Goal: Task Accomplishment & Management: Use online tool/utility

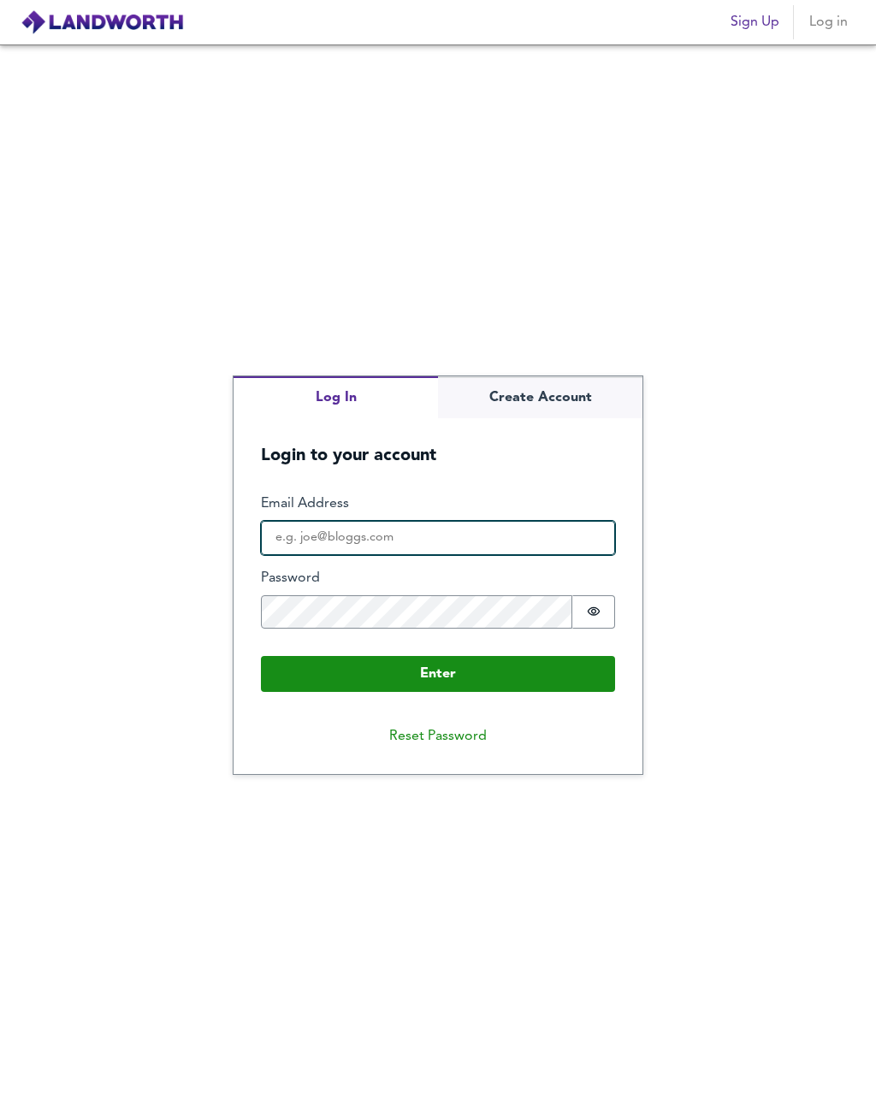
click at [505, 539] on input "Email Address" at bounding box center [438, 538] width 354 height 34
click at [554, 692] on button "Enter" at bounding box center [438, 674] width 354 height 36
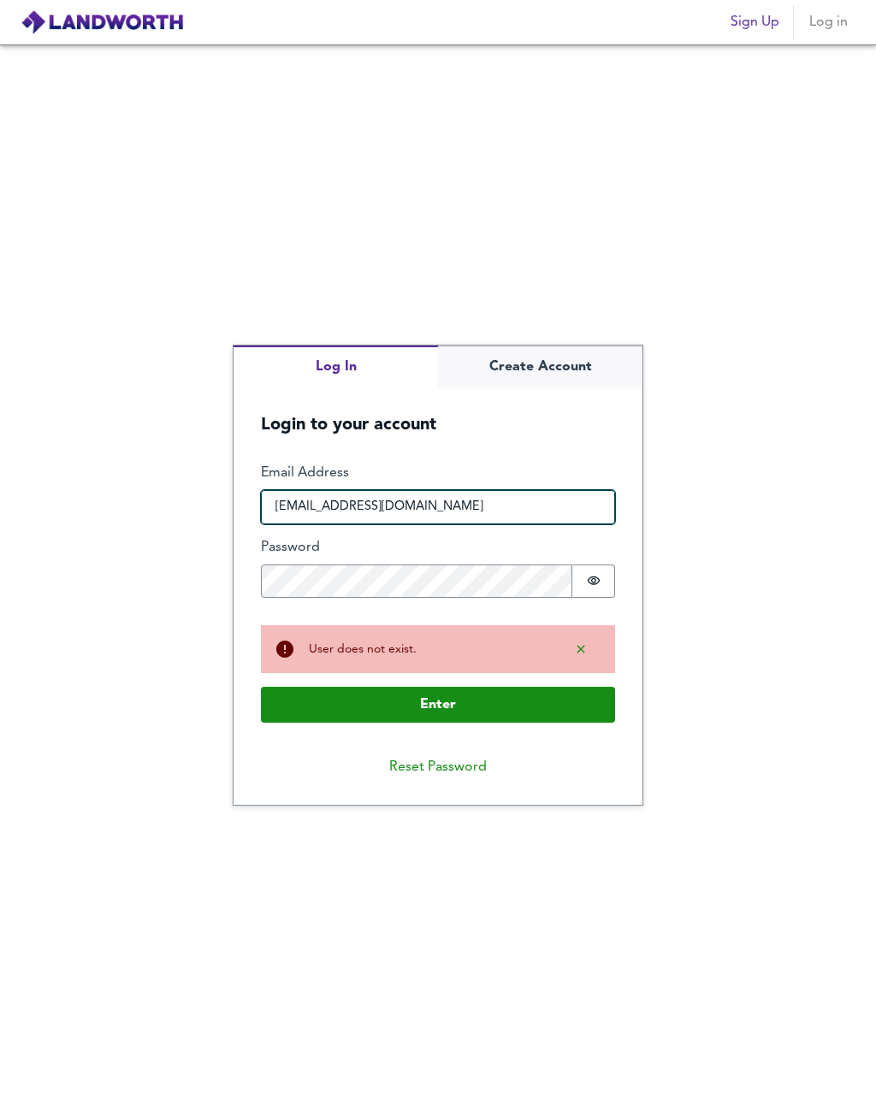
click at [318, 524] on input "[EMAIL_ADDRESS][DOMAIN_NAME]" at bounding box center [438, 507] width 354 height 34
click at [315, 524] on input "[EMAIL_ADDRESS][DOMAIN_NAME]" at bounding box center [438, 507] width 354 height 34
type input "[EMAIL_ADDRESS][DOMAIN_NAME]"
click at [546, 722] on button "Enter" at bounding box center [438, 705] width 354 height 36
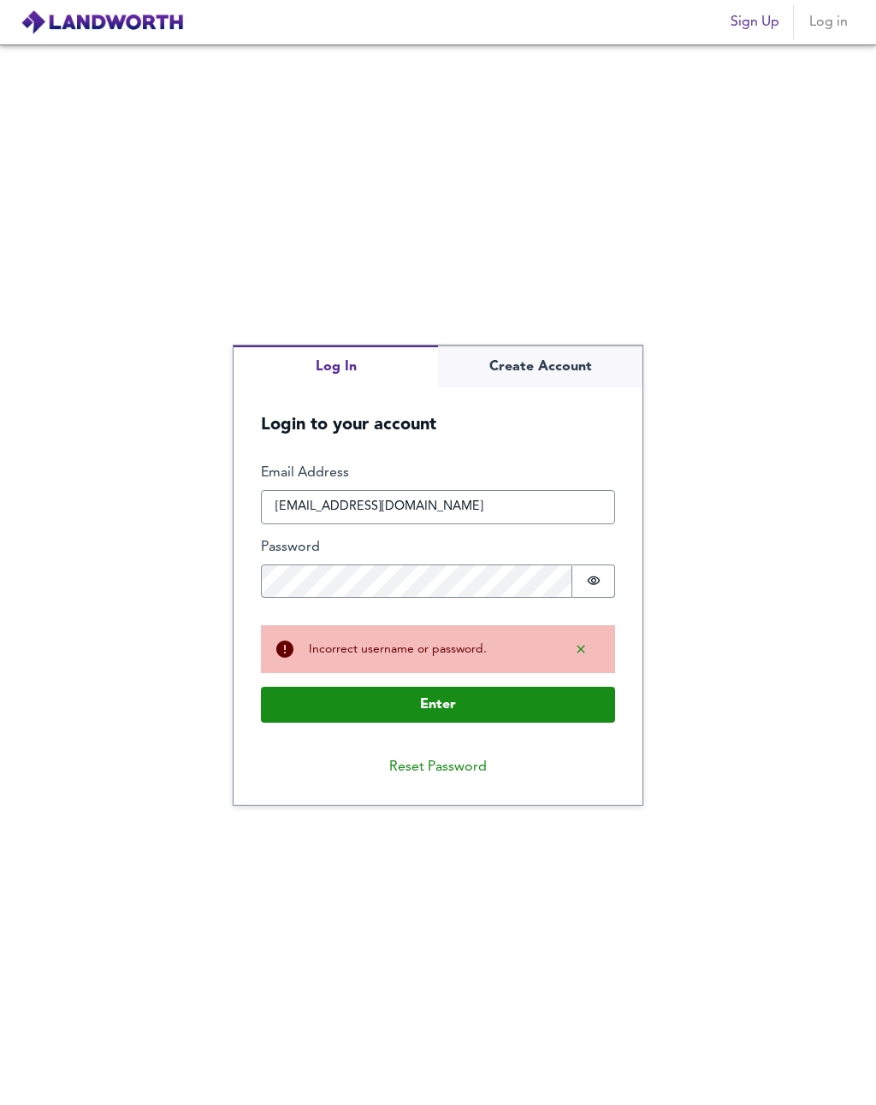
click at [517, 611] on fieldset "Enter Email Address [EMAIL_ADDRESS][DOMAIN_NAME] Password Password is hidden Bu…" at bounding box center [438, 537] width 354 height 147
click at [547, 721] on button "Enter" at bounding box center [438, 705] width 354 height 36
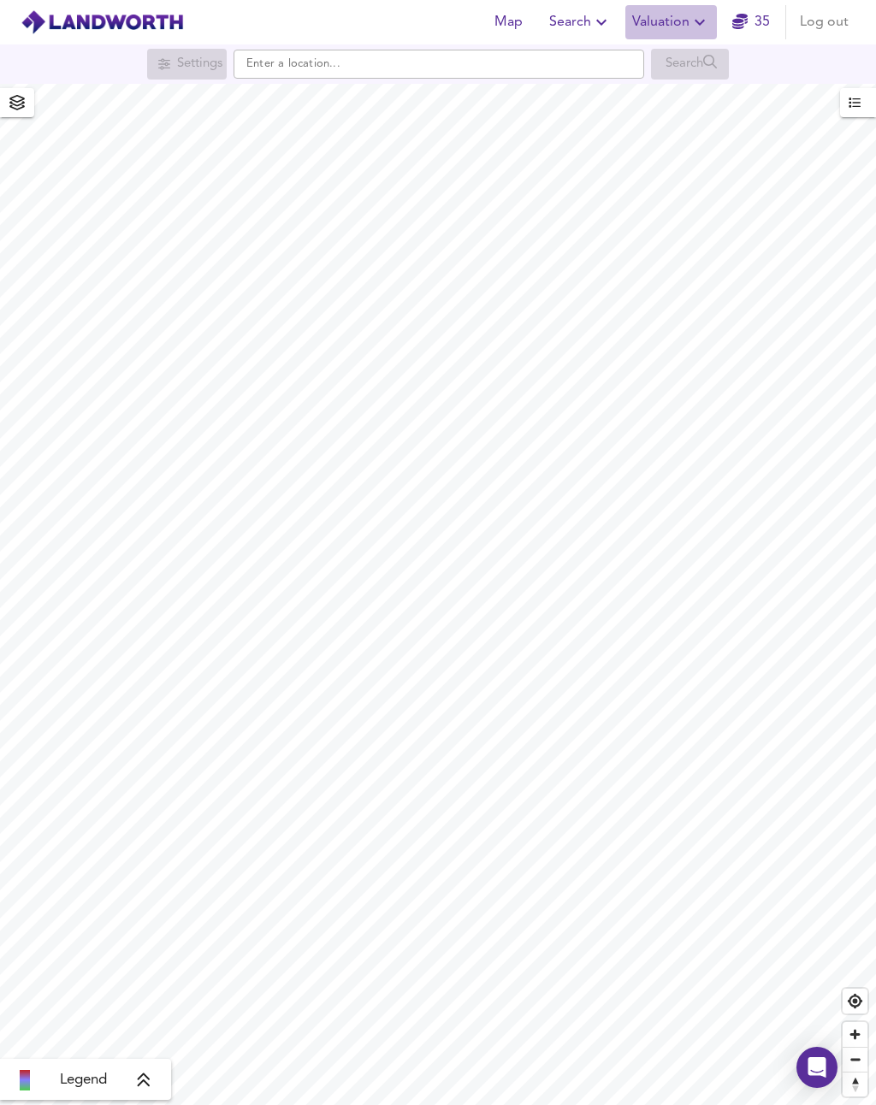
click at [671, 25] on span "Valuation" at bounding box center [671, 22] width 78 height 24
click at [707, 60] on li "New Valuation Report" at bounding box center [671, 61] width 204 height 31
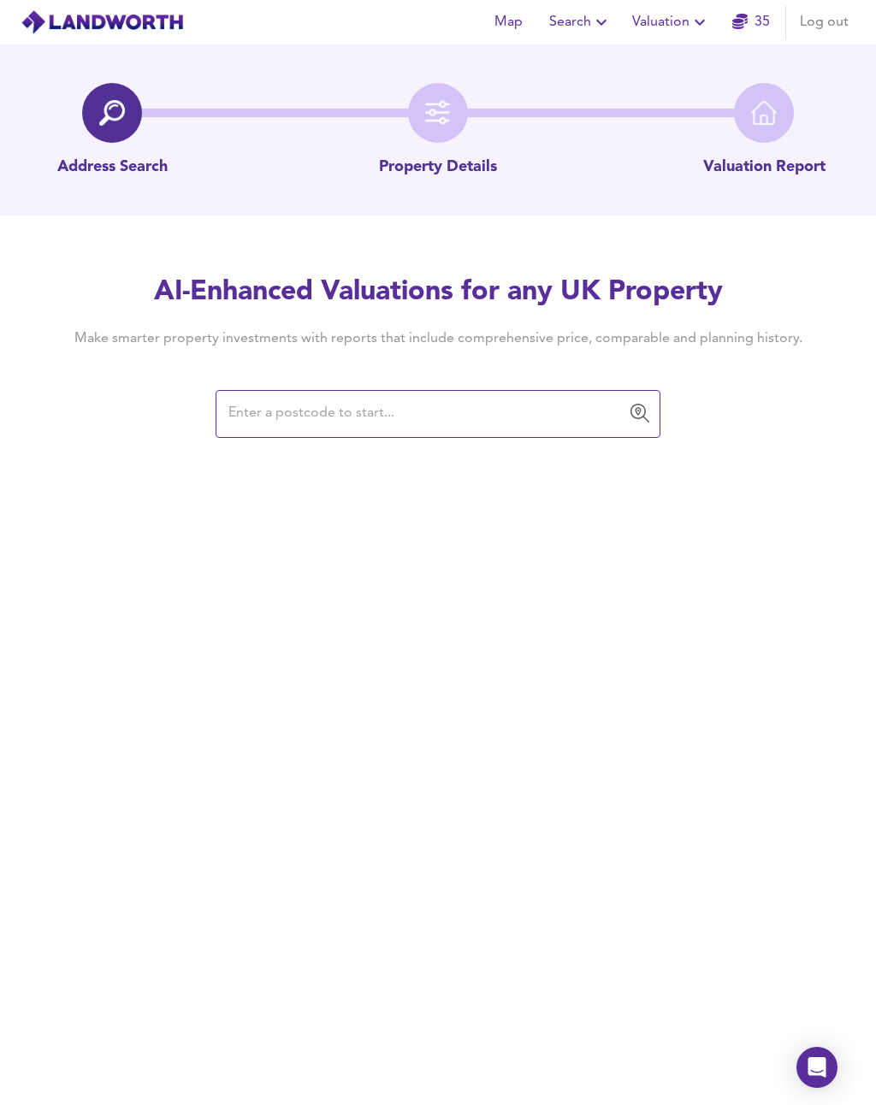
click at [688, 23] on span "Valuation" at bounding box center [671, 22] width 78 height 24
click at [542, 342] on h4 "Make smarter property investments with reports that include comprehensive price…" at bounding box center [438, 338] width 780 height 19
click at [530, 403] on input "text" at bounding box center [425, 414] width 404 height 33
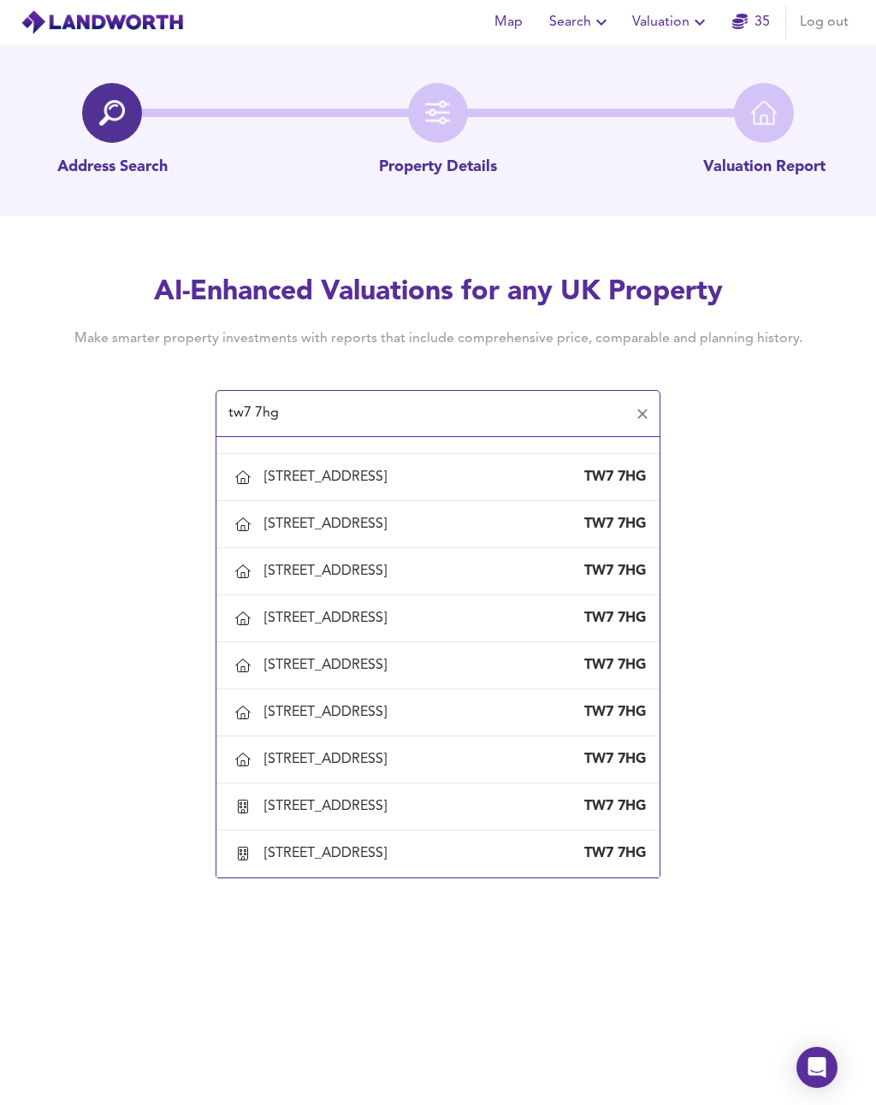
scroll to position [1611, 0]
click at [784, 668] on div "Map Search Valuation 35 Log out Address Search Property Details Valuation Repor…" at bounding box center [438, 552] width 876 height 1105
click at [543, 863] on div "[STREET_ADDRESS]" at bounding box center [455, 853] width 382 height 19
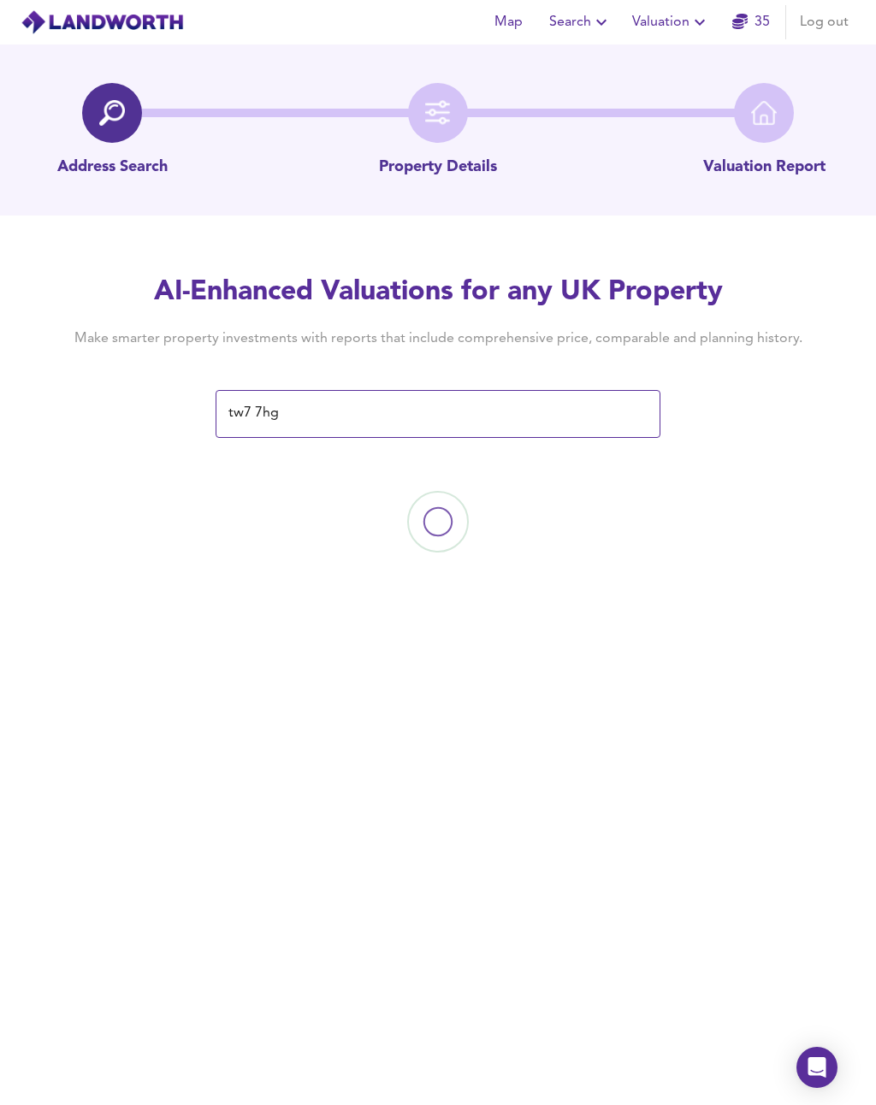
type input "[STREET_ADDRESS]"
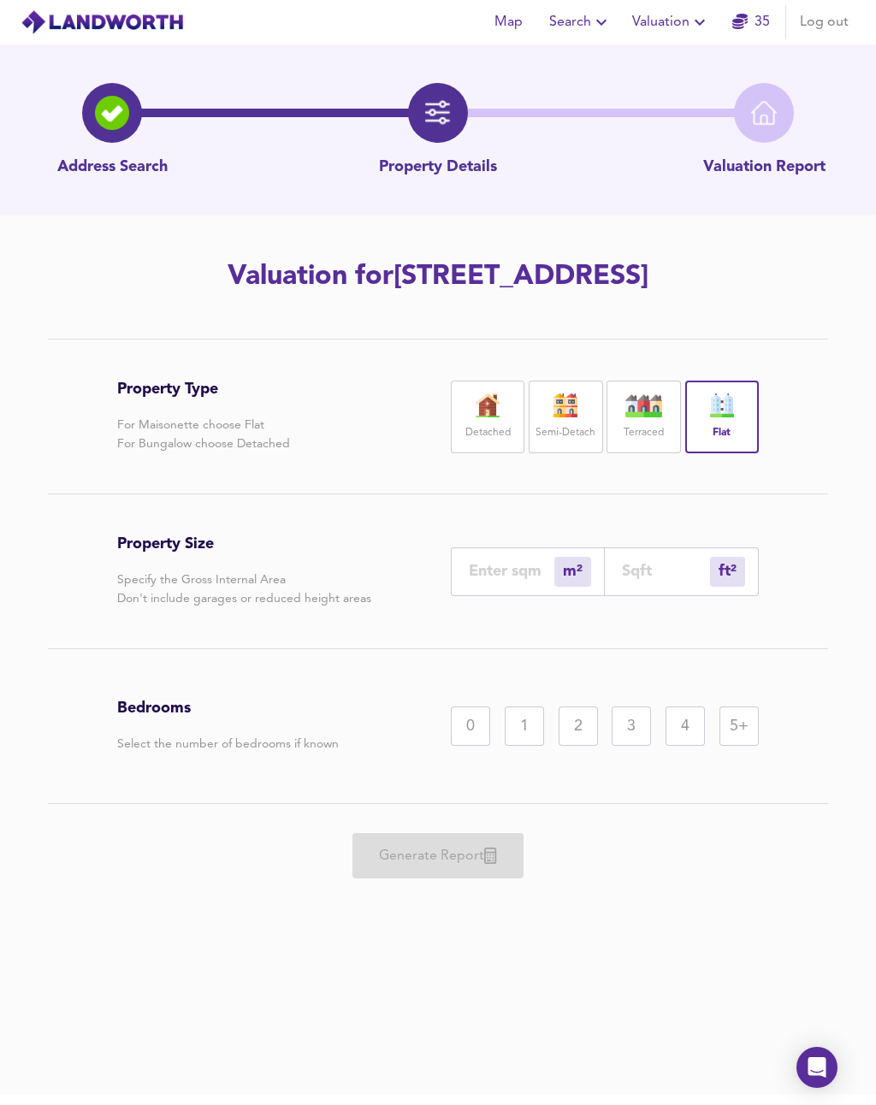
click at [534, 728] on div "1" at bounding box center [524, 726] width 39 height 39
click at [530, 573] on input "number" at bounding box center [512, 571] width 86 height 18
type input "6"
type input "65"
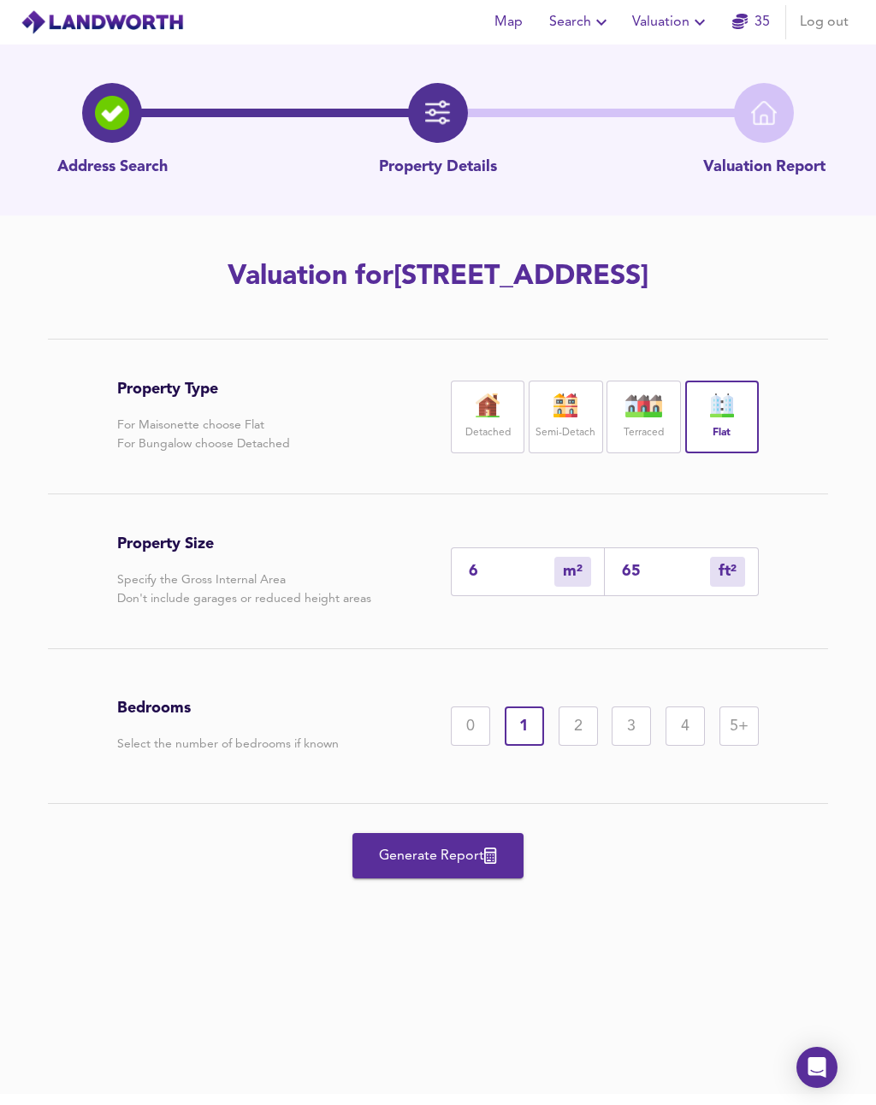
type input "61"
type input "657"
type input "613"
type input "6598"
type input "613"
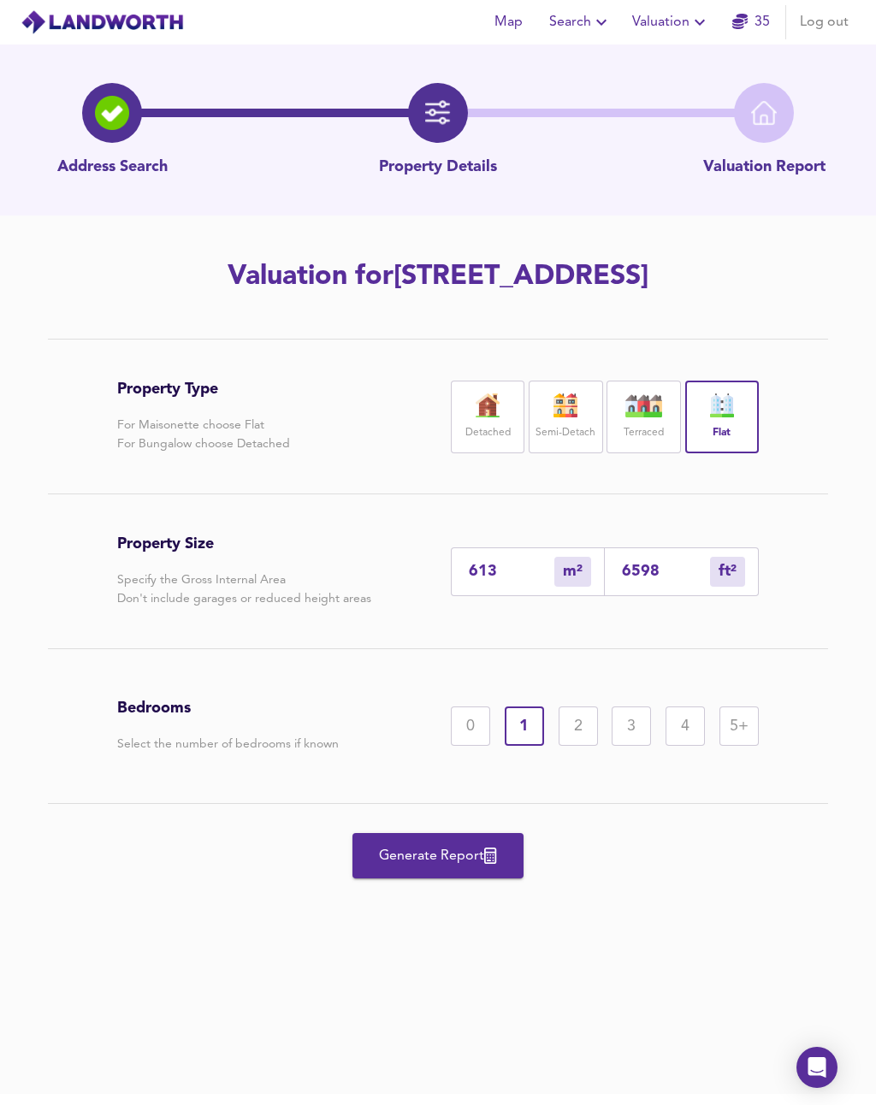
click at [496, 849] on icon "button" at bounding box center [490, 856] width 12 height 16
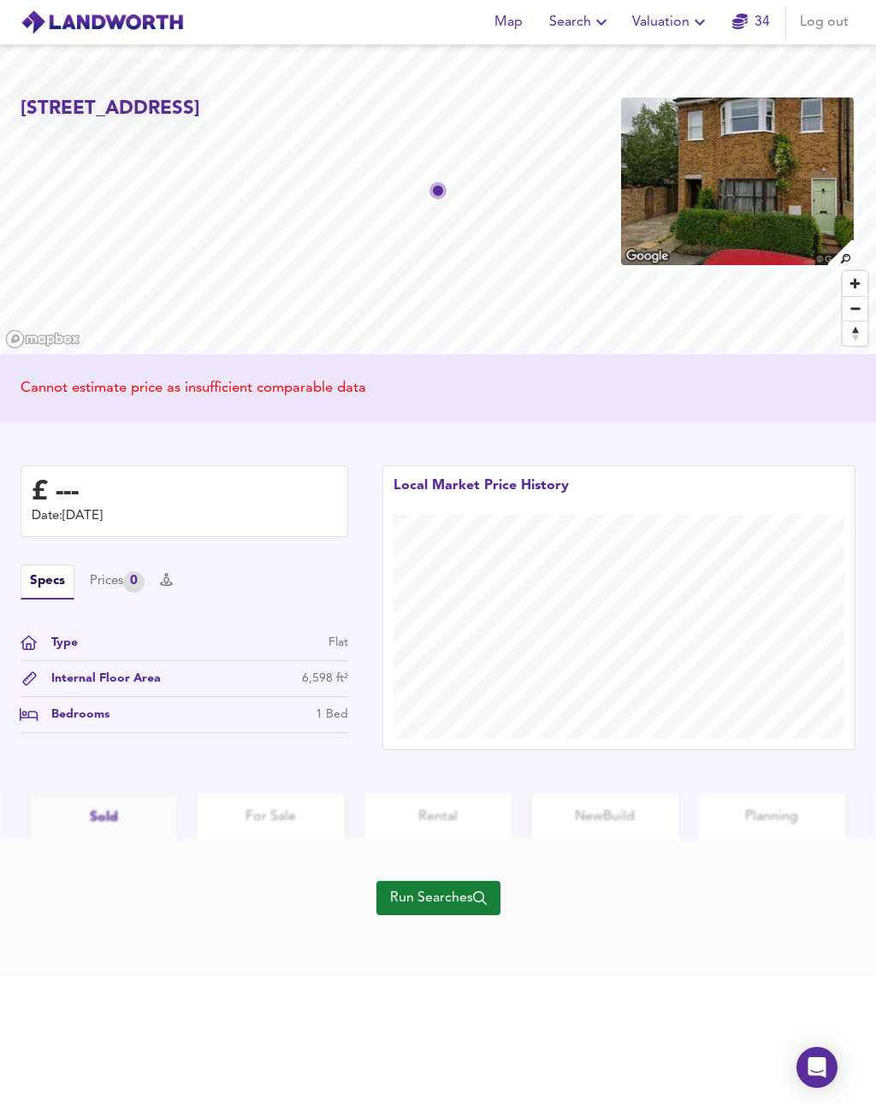
click at [482, 903] on icon "button" at bounding box center [480, 898] width 14 height 14
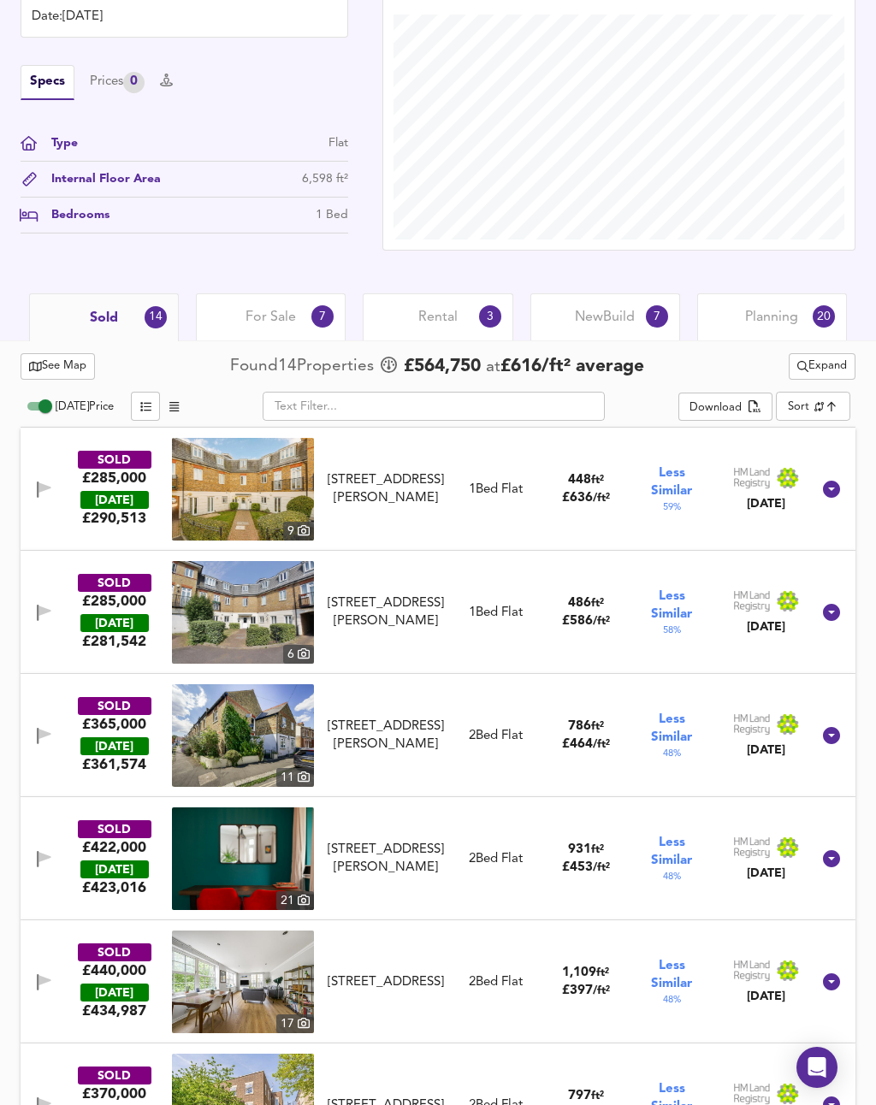
scroll to position [486, 0]
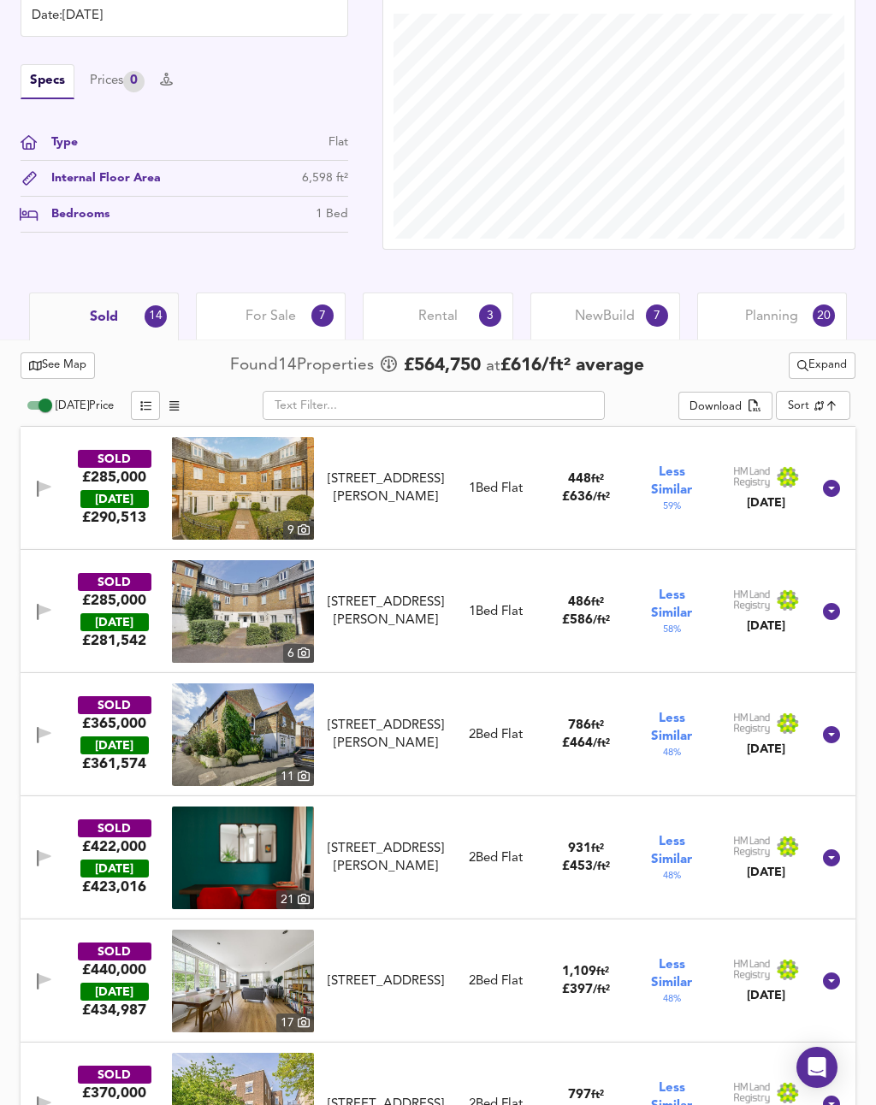
click at [825, 411] on body "Map Search Valuation 34 Log out [STREET_ADDRESS] Download Share £ --- Date: [DA…" at bounding box center [438, 66] width 876 height 1105
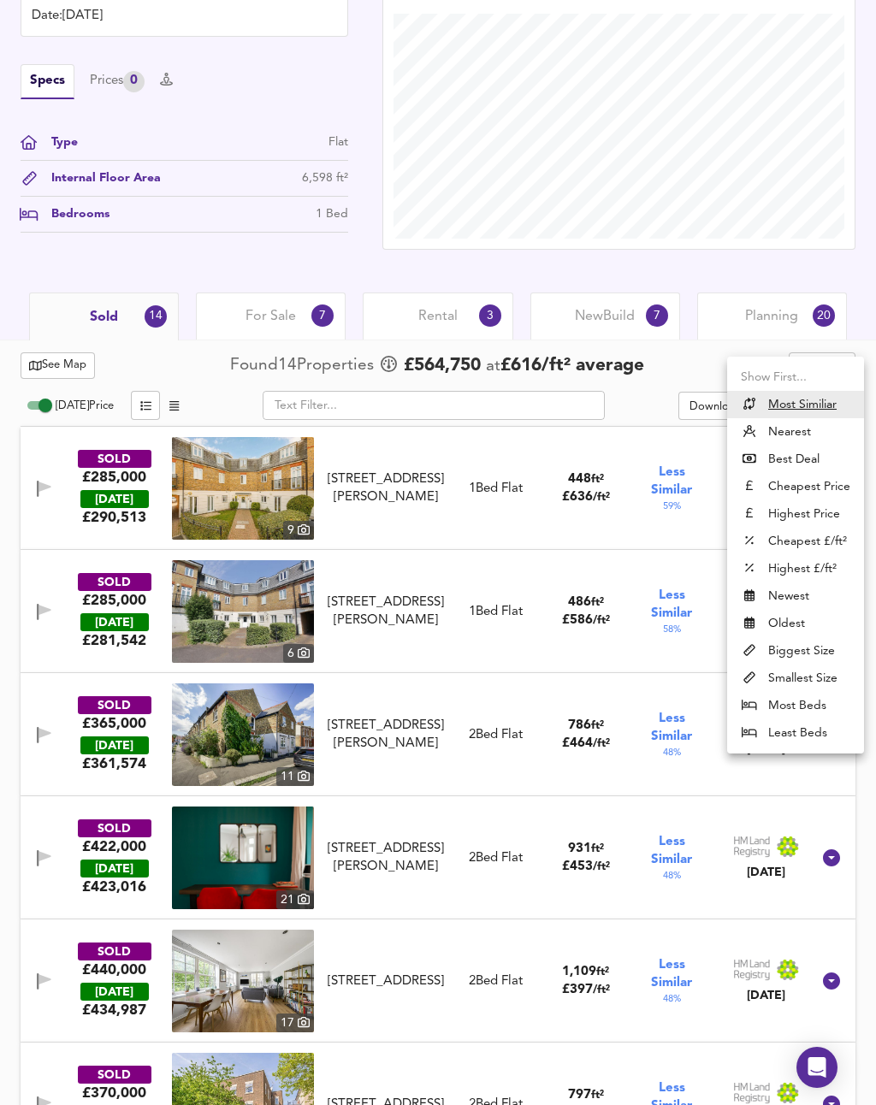
click at [787, 321] on div at bounding box center [438, 552] width 876 height 1105
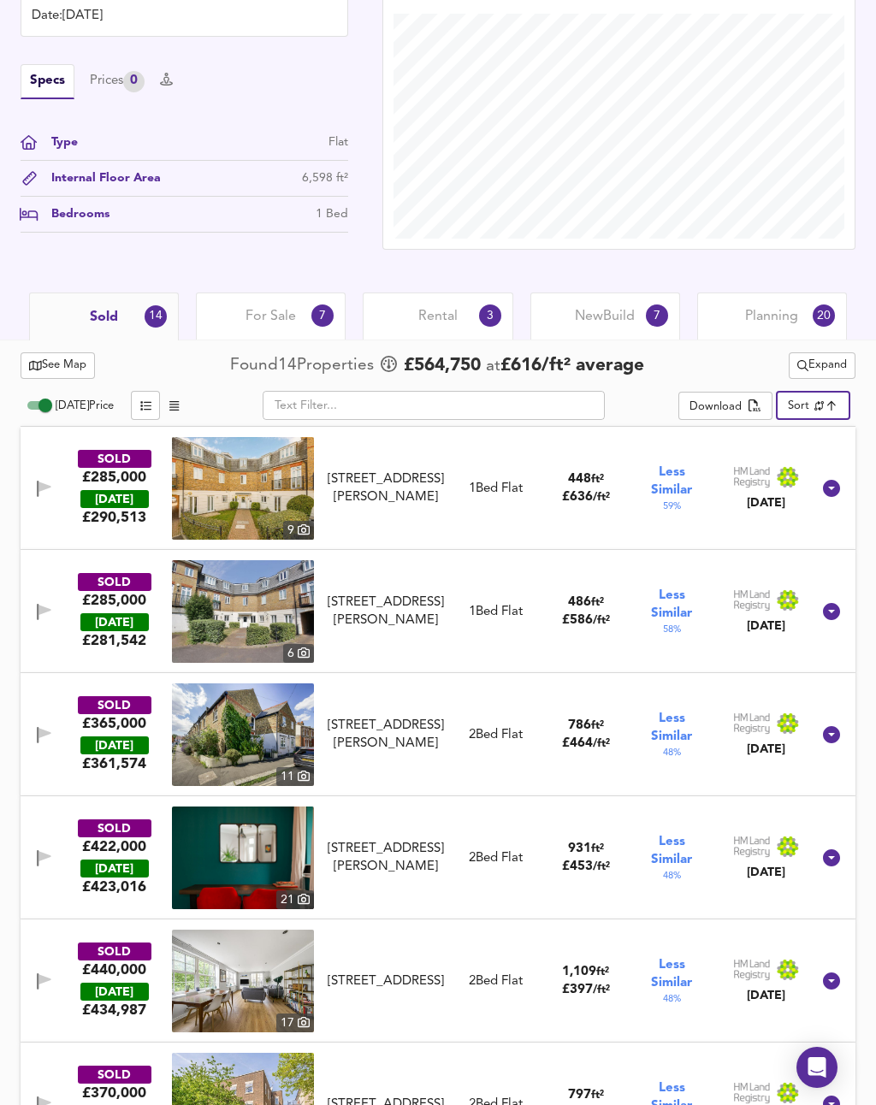
click at [834, 370] on span "Expand" at bounding box center [822, 366] width 50 height 20
click at [845, 396] on li "¼ mile ½ mile" at bounding box center [819, 398] width 145 height 27
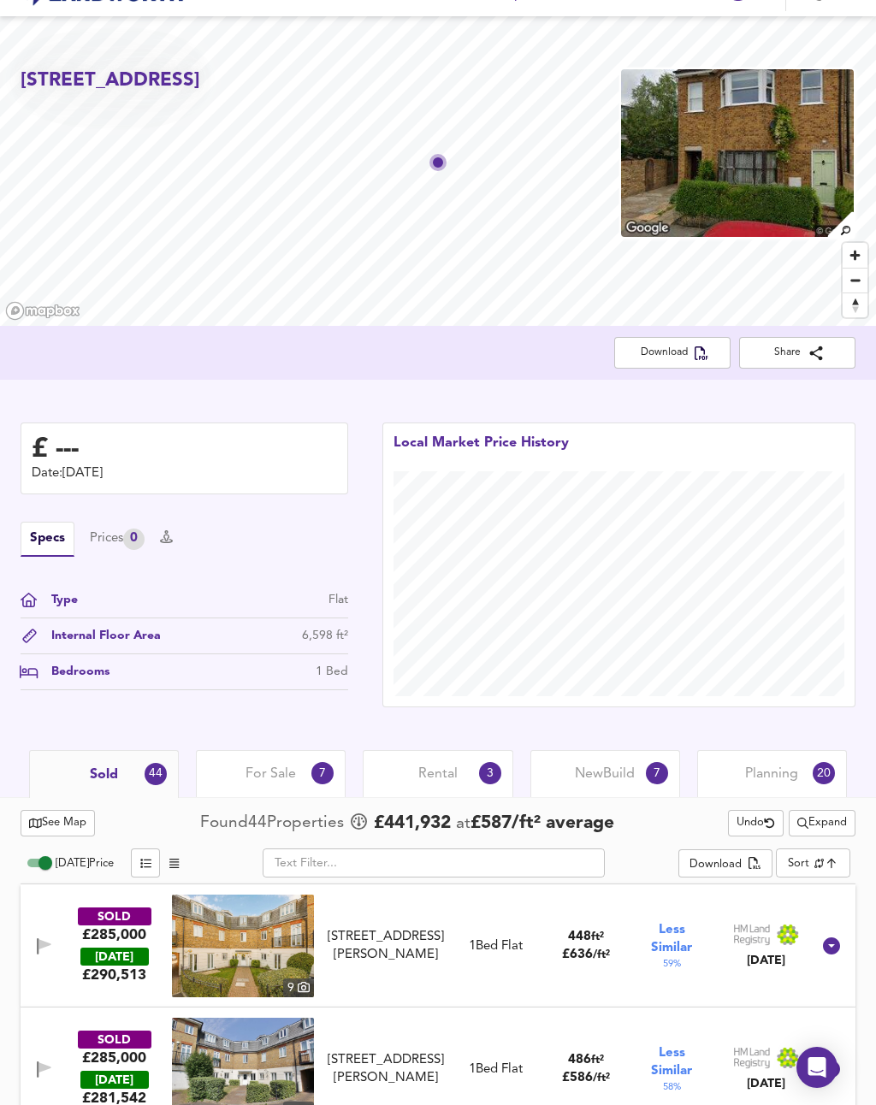
scroll to position [0, 0]
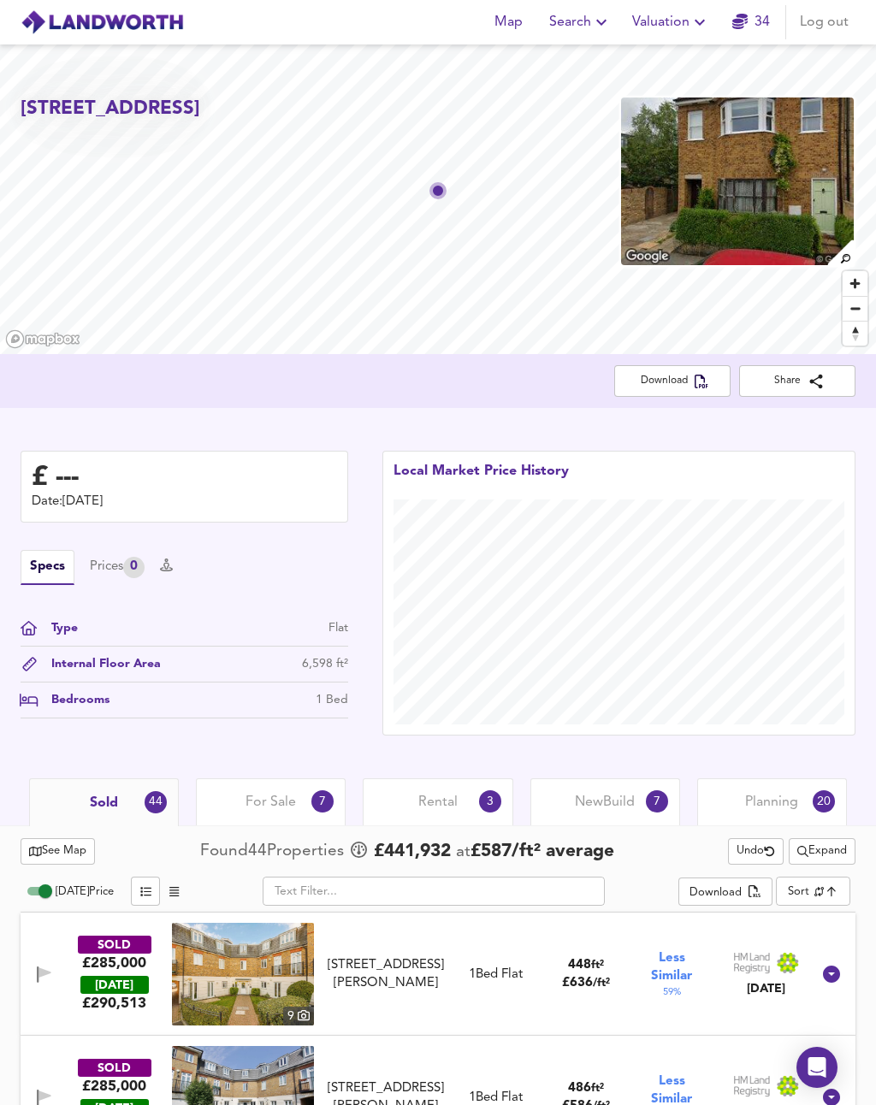
click at [692, 24] on icon "button" at bounding box center [699, 22] width 21 height 21
click at [723, 95] on li "Valuation Report History" at bounding box center [671, 92] width 204 height 31
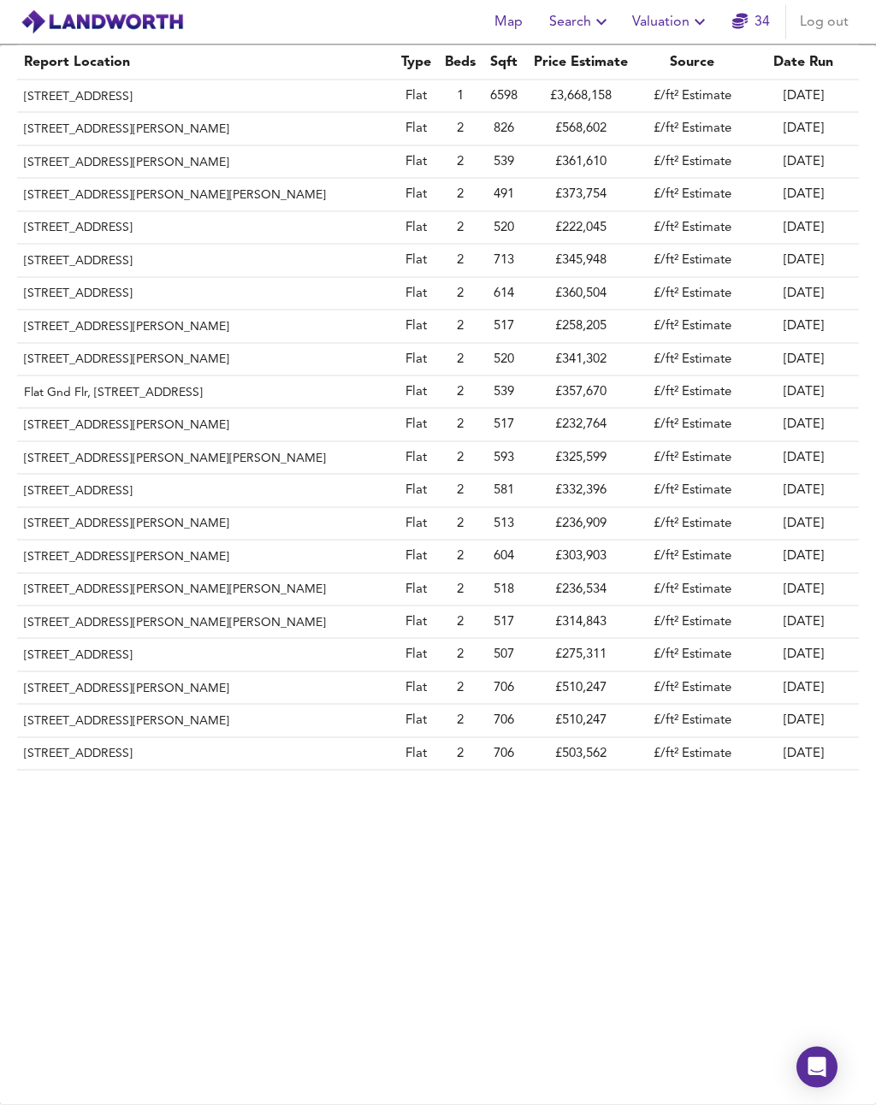
scroll to position [27, 0]
click at [75, 278] on th "[STREET_ADDRESS]" at bounding box center [205, 294] width 377 height 33
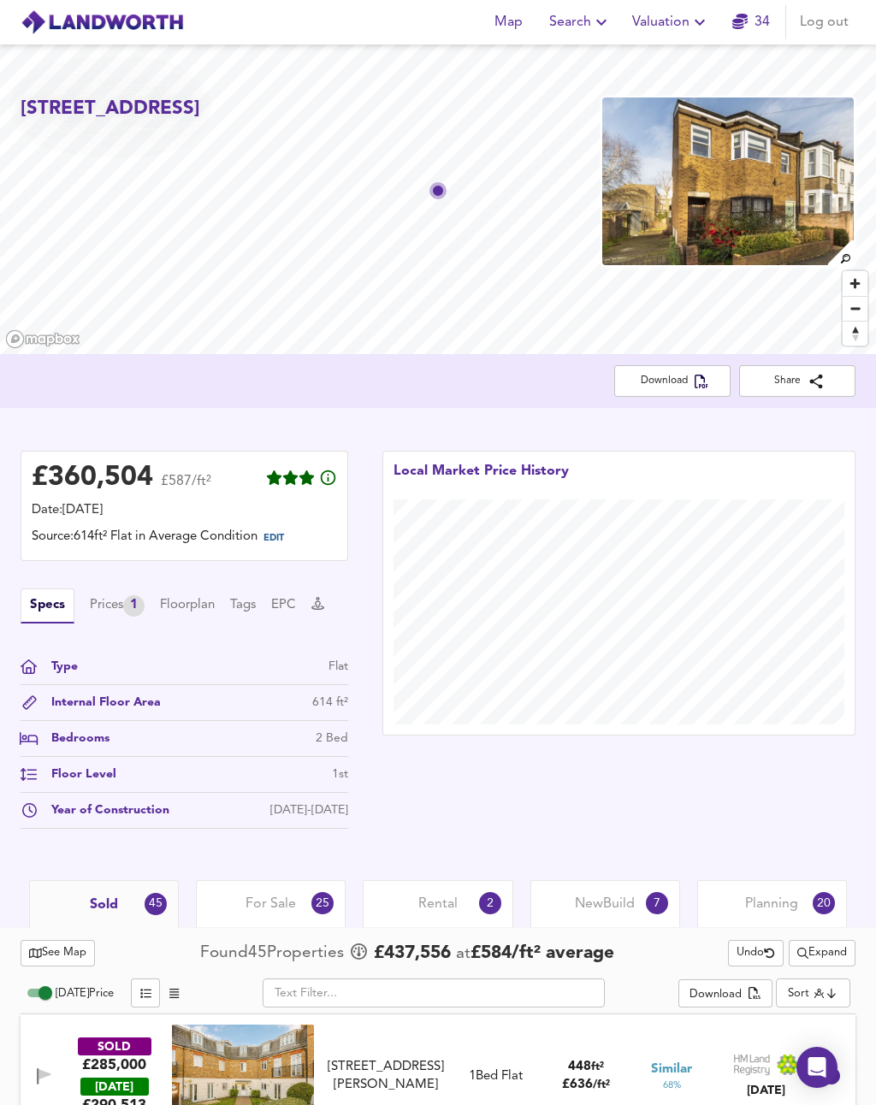
click at [795, 778] on div "Local Market Price History" at bounding box center [618, 644] width 507 height 421
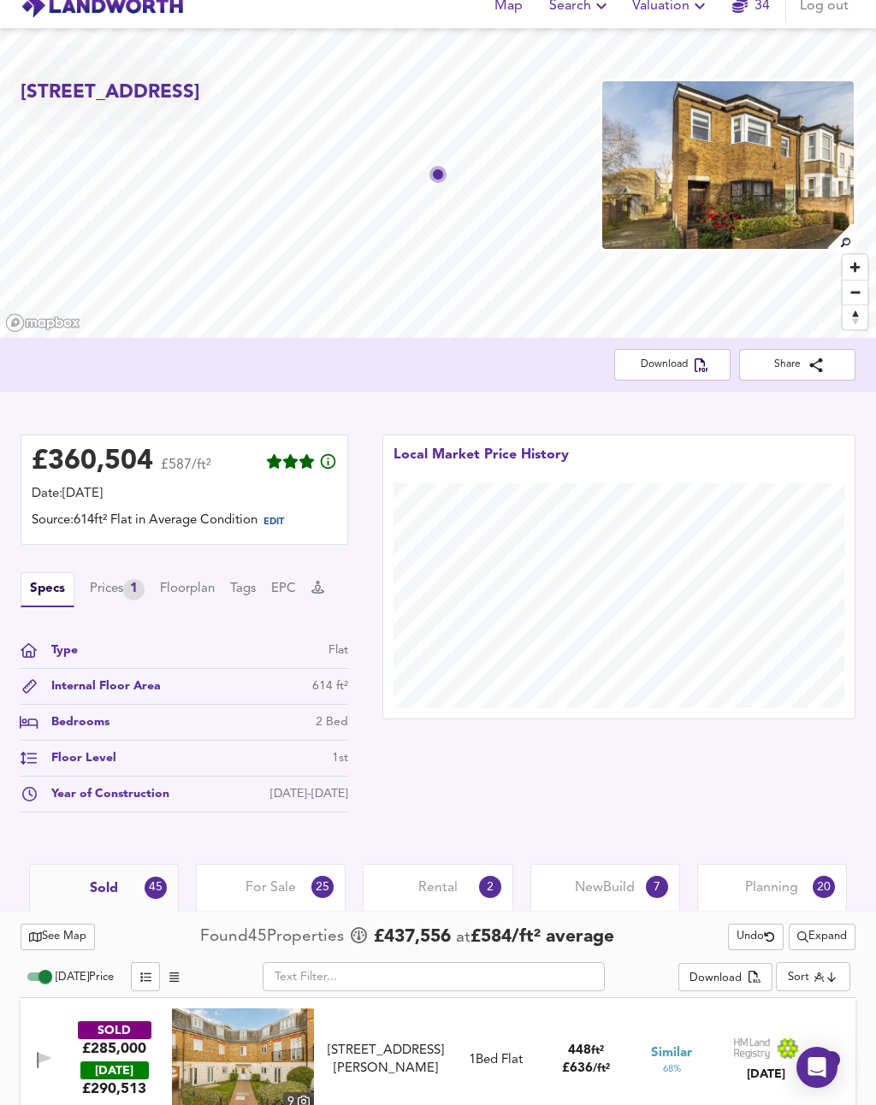
scroll to position [15, 0]
click at [803, 783] on div "Local Market Price History" at bounding box center [618, 628] width 507 height 421
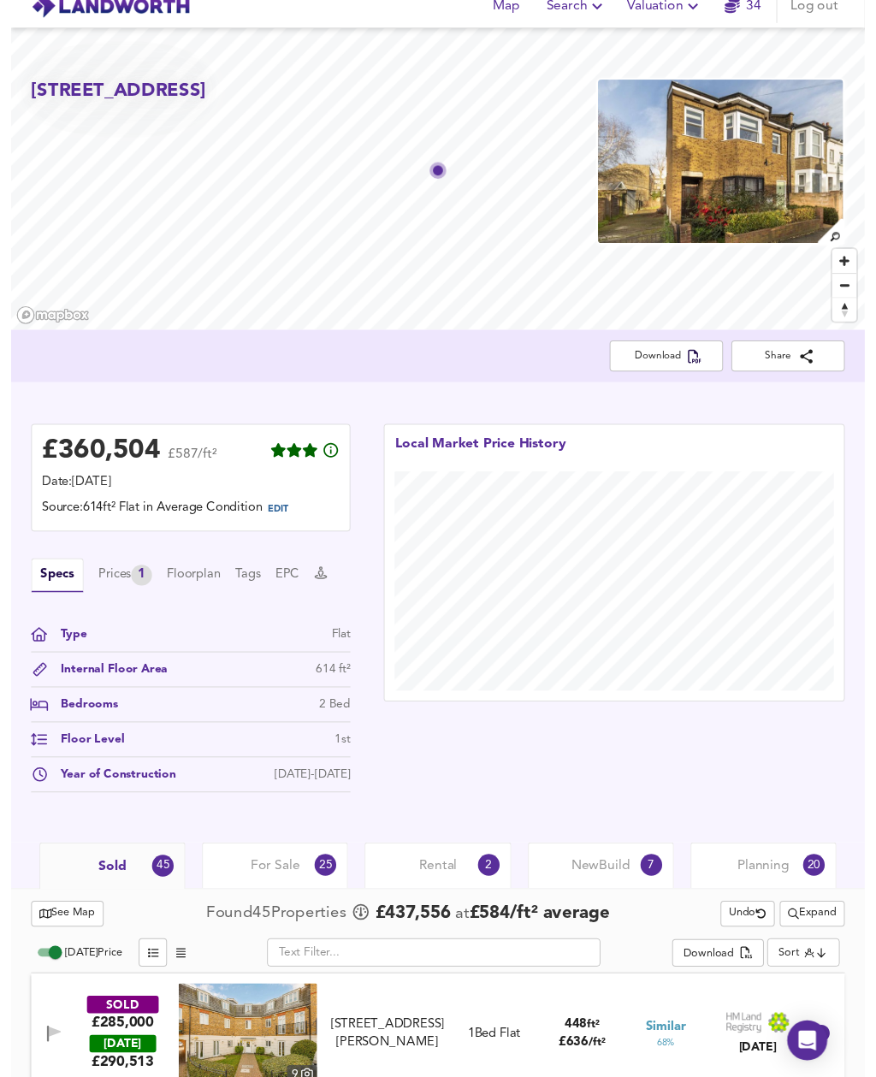
scroll to position [0, 0]
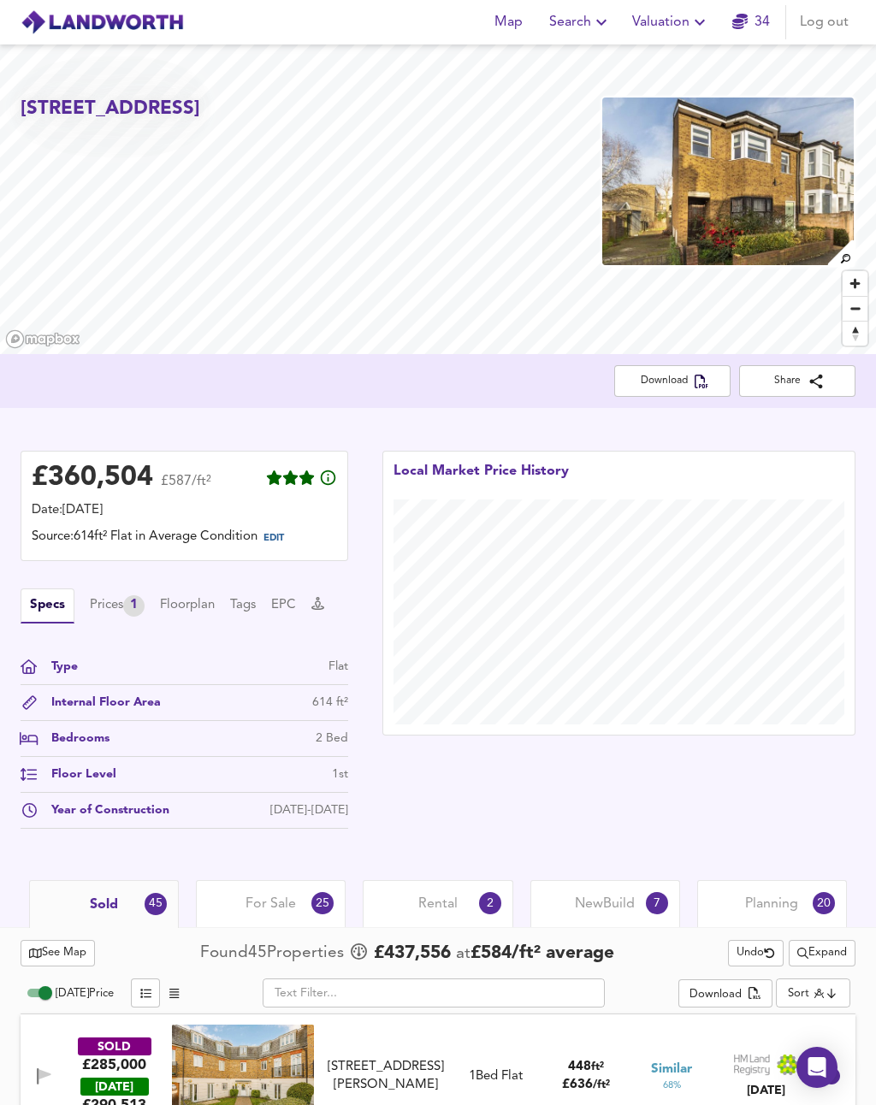
click at [801, 216] on img at bounding box center [728, 181] width 255 height 171
